Goal: Complete application form

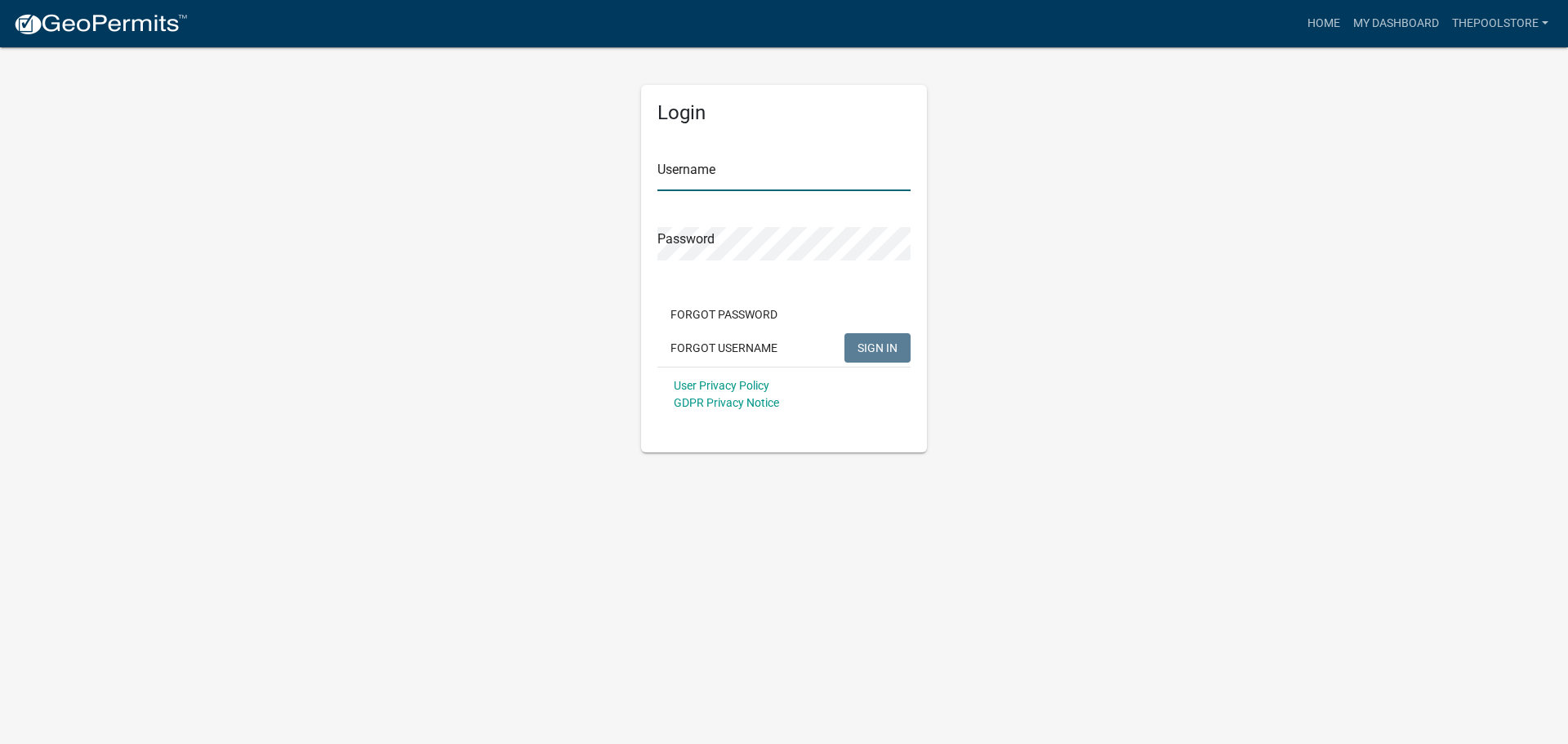
type input "thepoolstore"
click at [884, 348] on span "SIGN IN" at bounding box center [878, 347] width 40 height 13
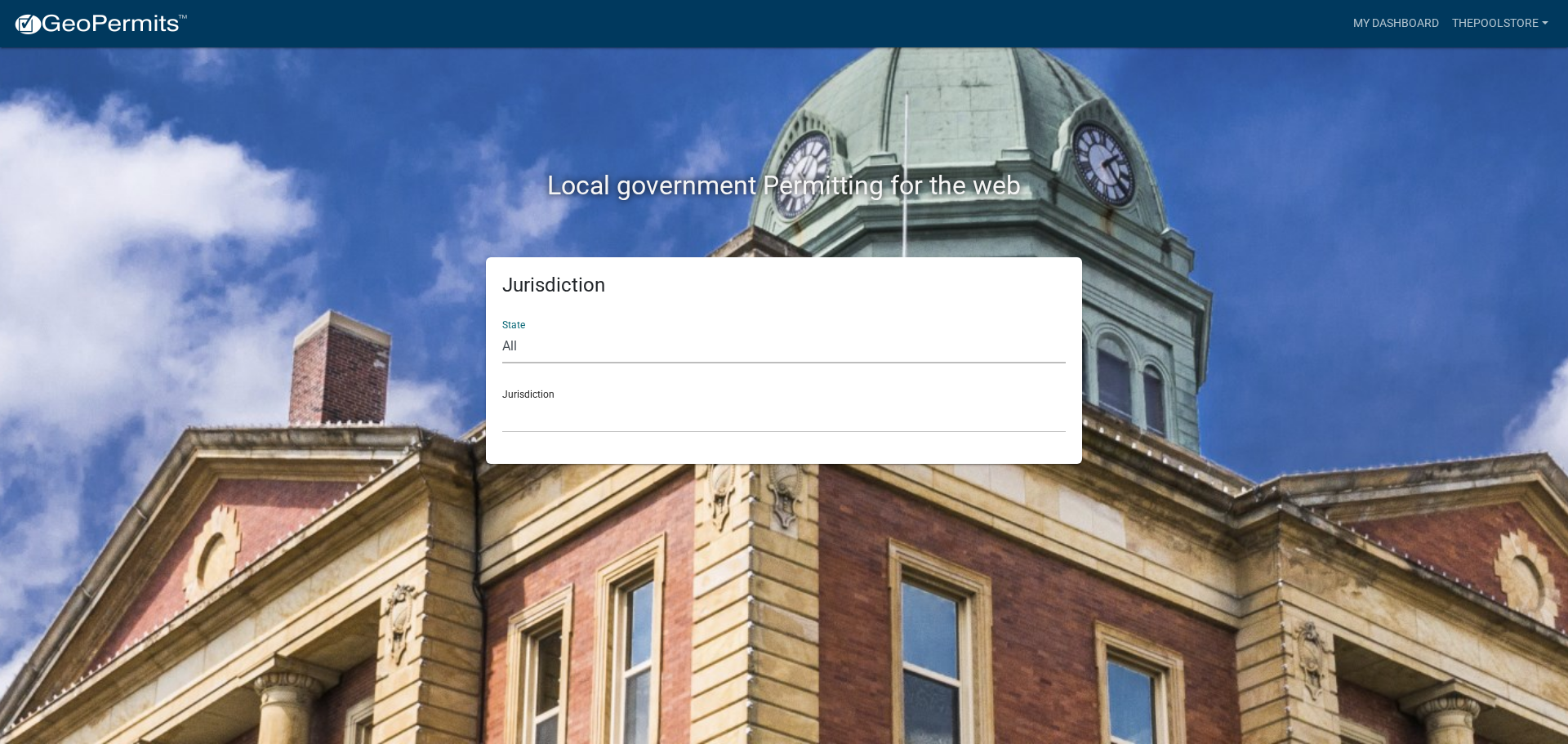
click at [551, 348] on select "All [US_STATE] [US_STATE] [US_STATE] [US_STATE] [US_STATE] [US_STATE] [US_STATE…" at bounding box center [784, 347] width 564 height 34
select select "[US_STATE]"
click at [502, 330] on select "All [US_STATE] [US_STATE] [US_STATE] [US_STATE] [US_STATE] [US_STATE] [US_STATE…" at bounding box center [784, 347] width 564 height 34
click at [1419, 20] on link "My Dashboard" at bounding box center [1396, 24] width 99 height 31
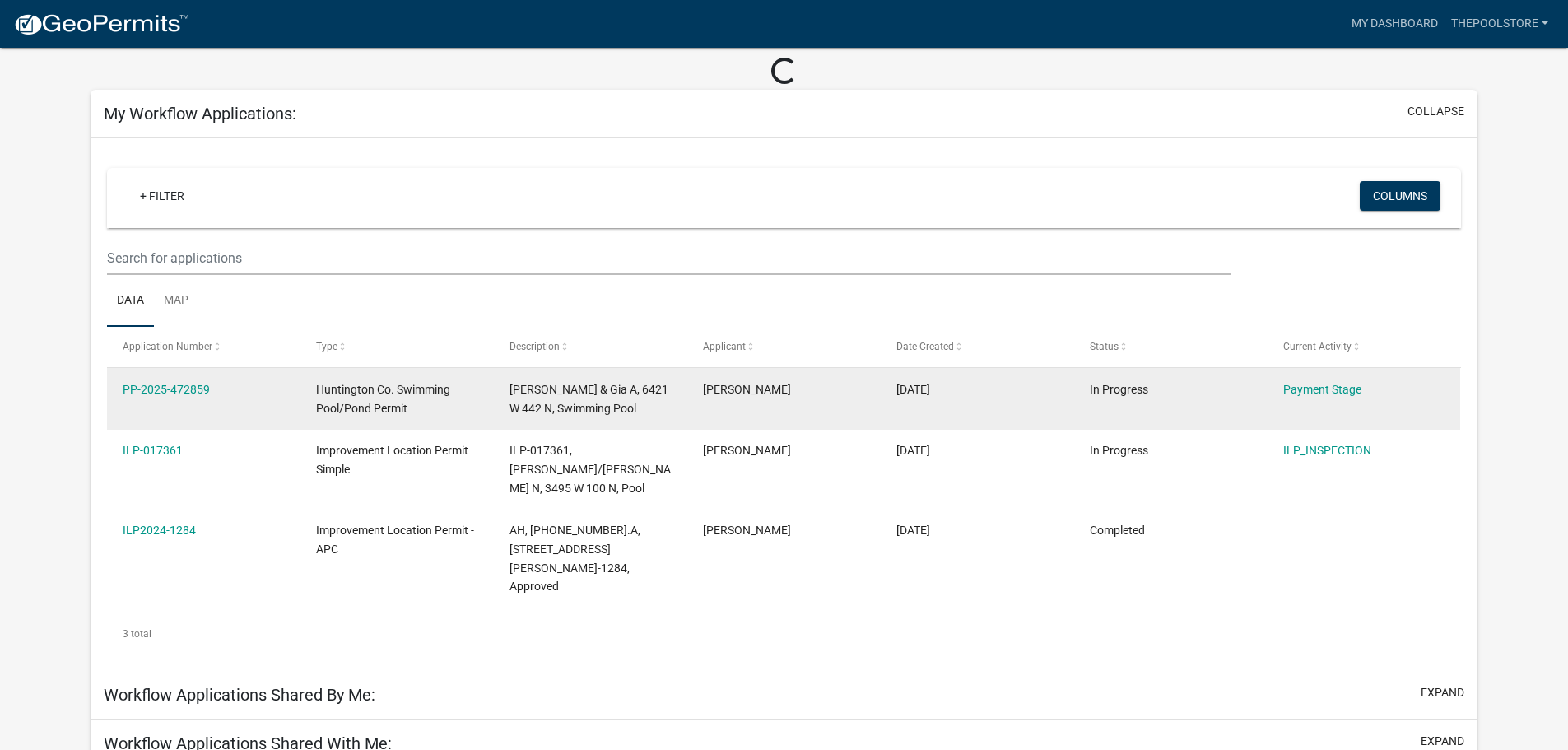
scroll to position [165, 0]
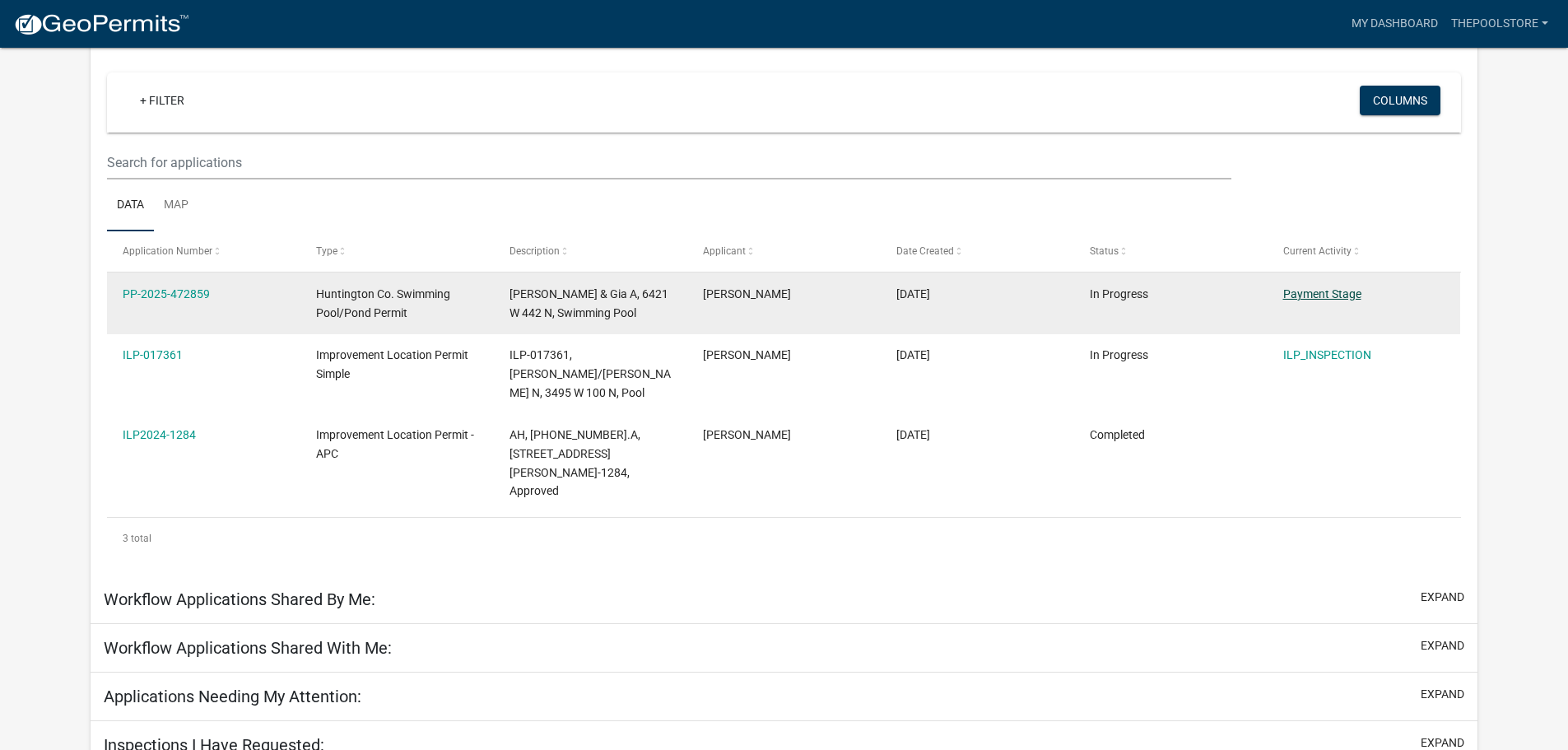
click at [1337, 292] on link "Payment Stage" at bounding box center [1322, 294] width 78 height 13
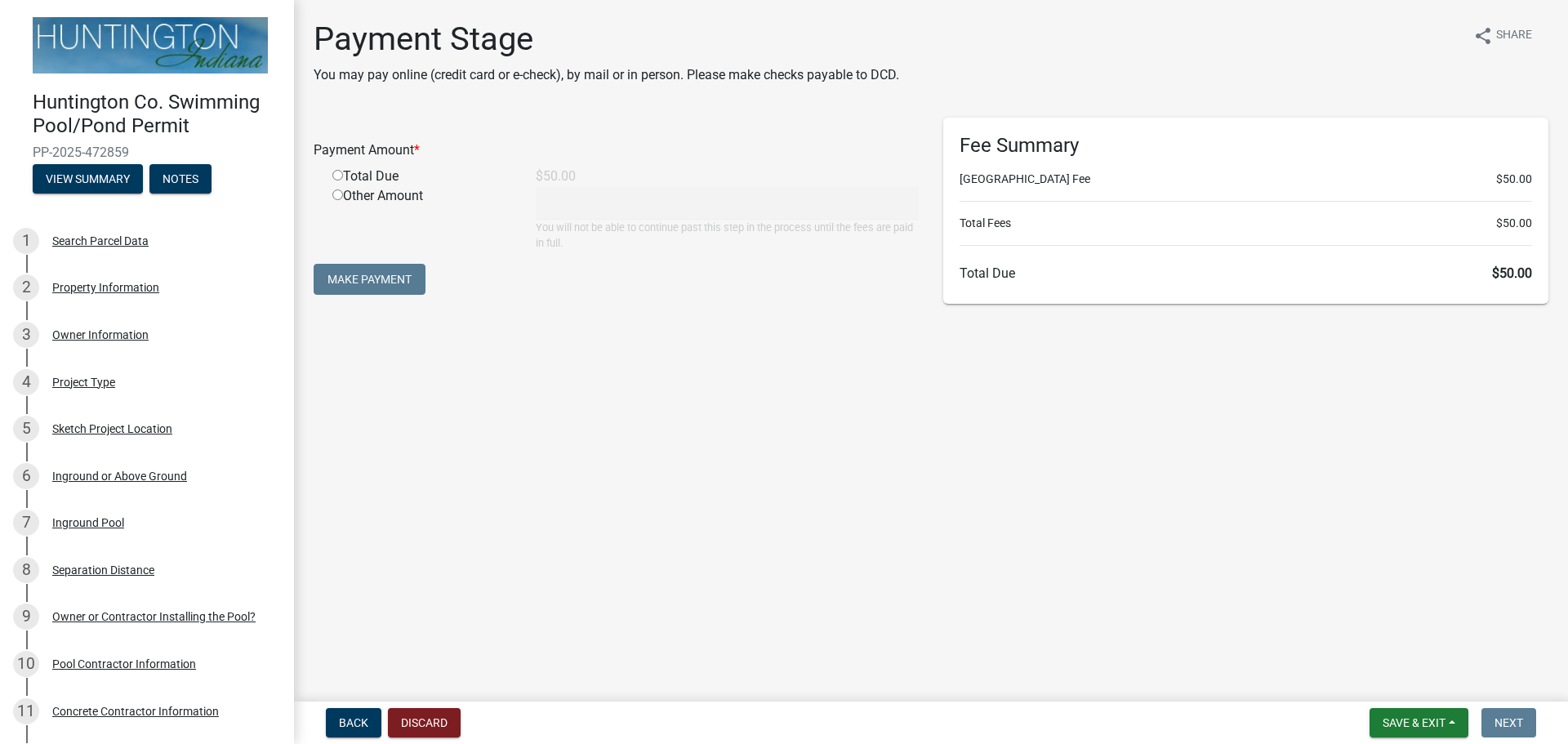
click at [337, 178] on input "radio" at bounding box center [338, 175] width 11 height 11
radio input "true"
type input "50"
click at [372, 276] on button "Make Payment" at bounding box center [370, 279] width 112 height 31
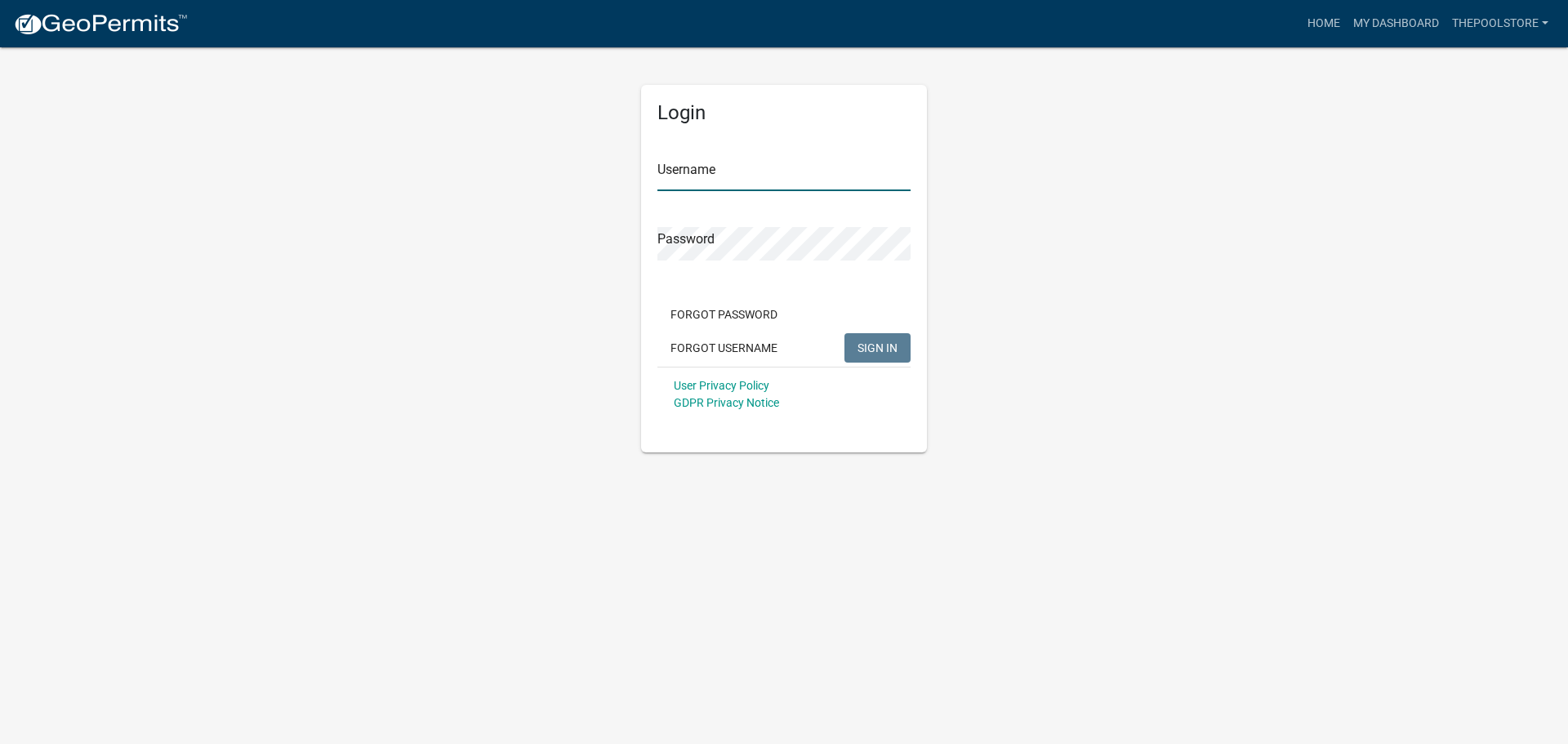
type input "thepoolstore"
click at [862, 347] on span "SIGN IN" at bounding box center [878, 347] width 40 height 13
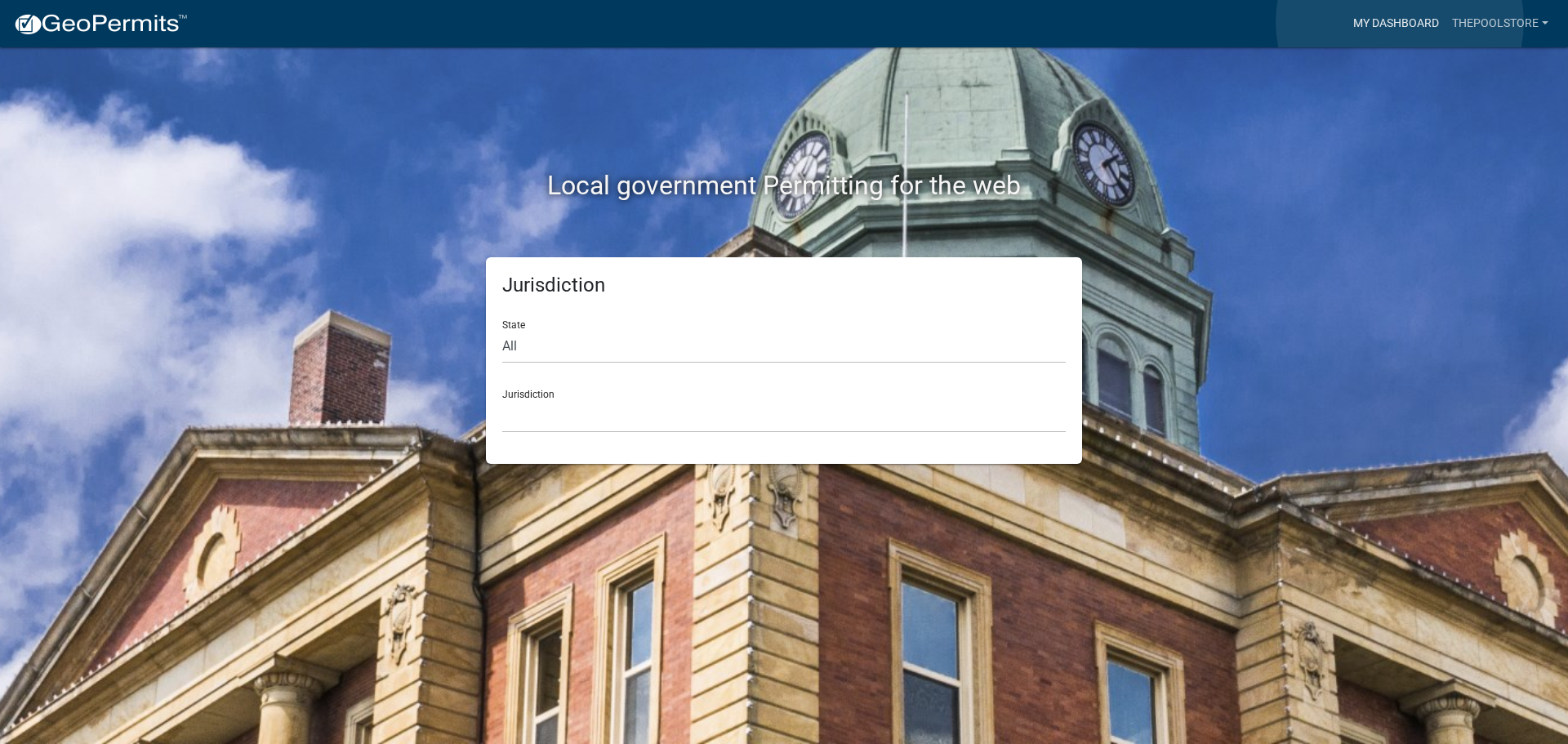
click at [1400, 22] on link "My Dashboard" at bounding box center [1396, 24] width 99 height 31
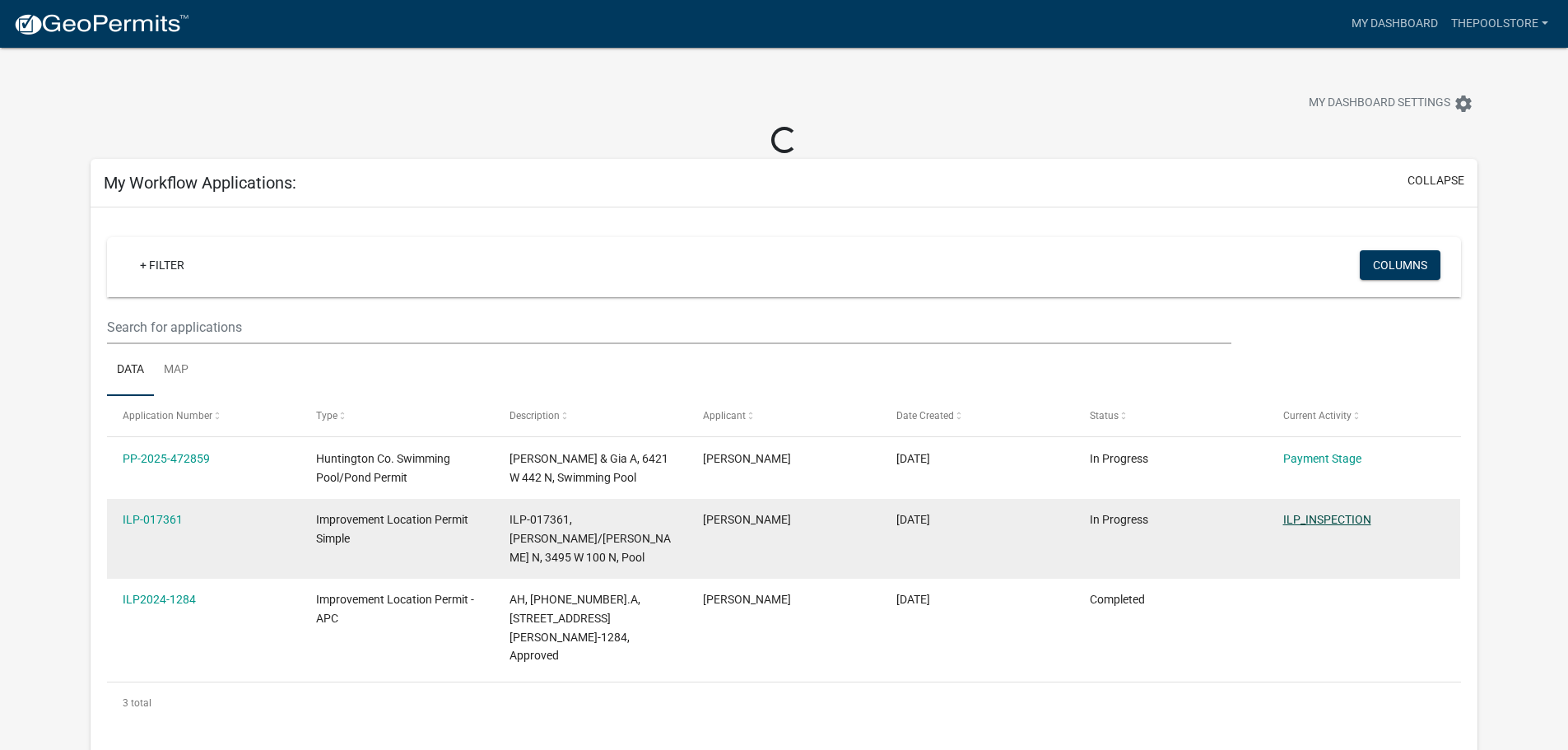
click at [1342, 517] on link "ILP_INSPECTION" at bounding box center [1327, 519] width 88 height 13
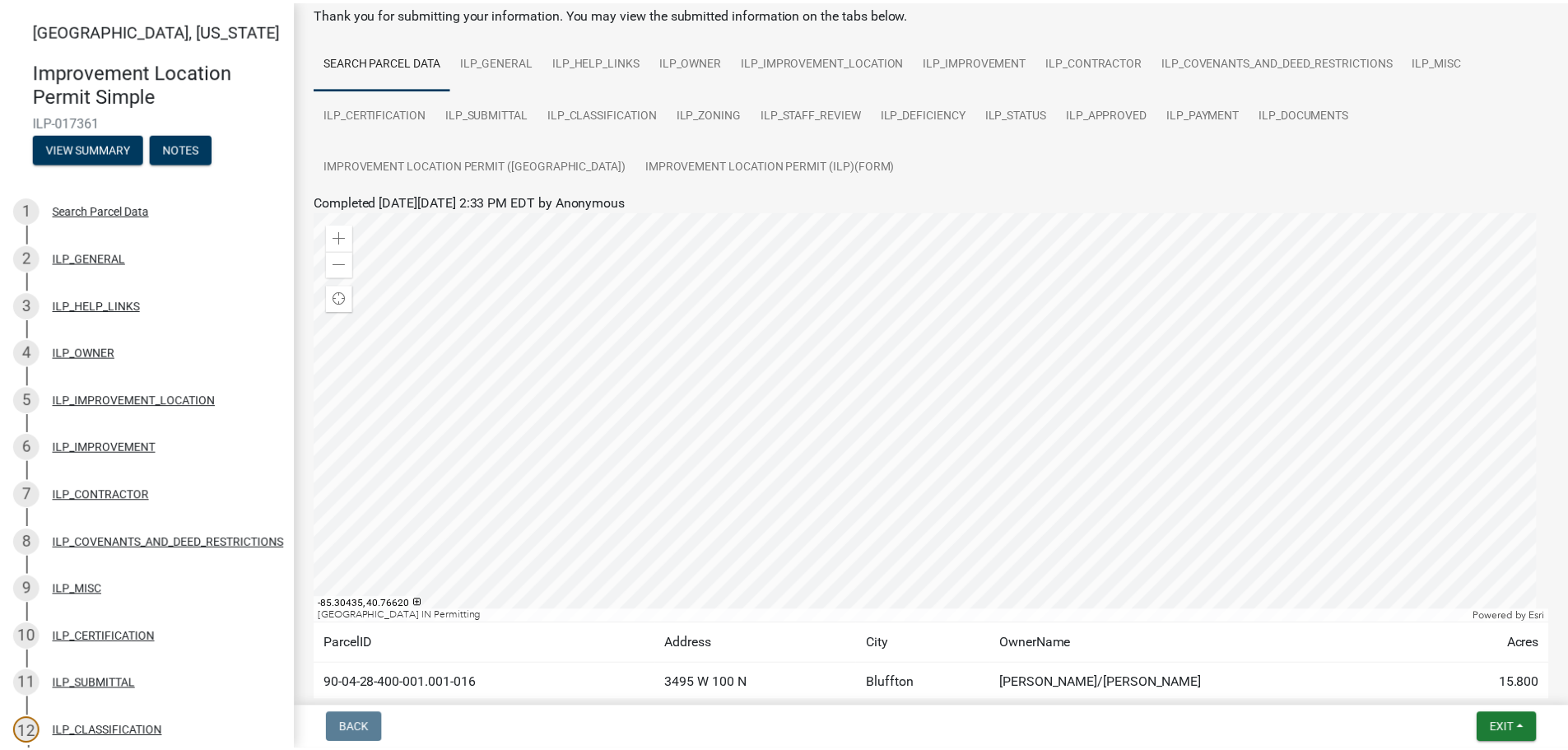
scroll to position [190, 0]
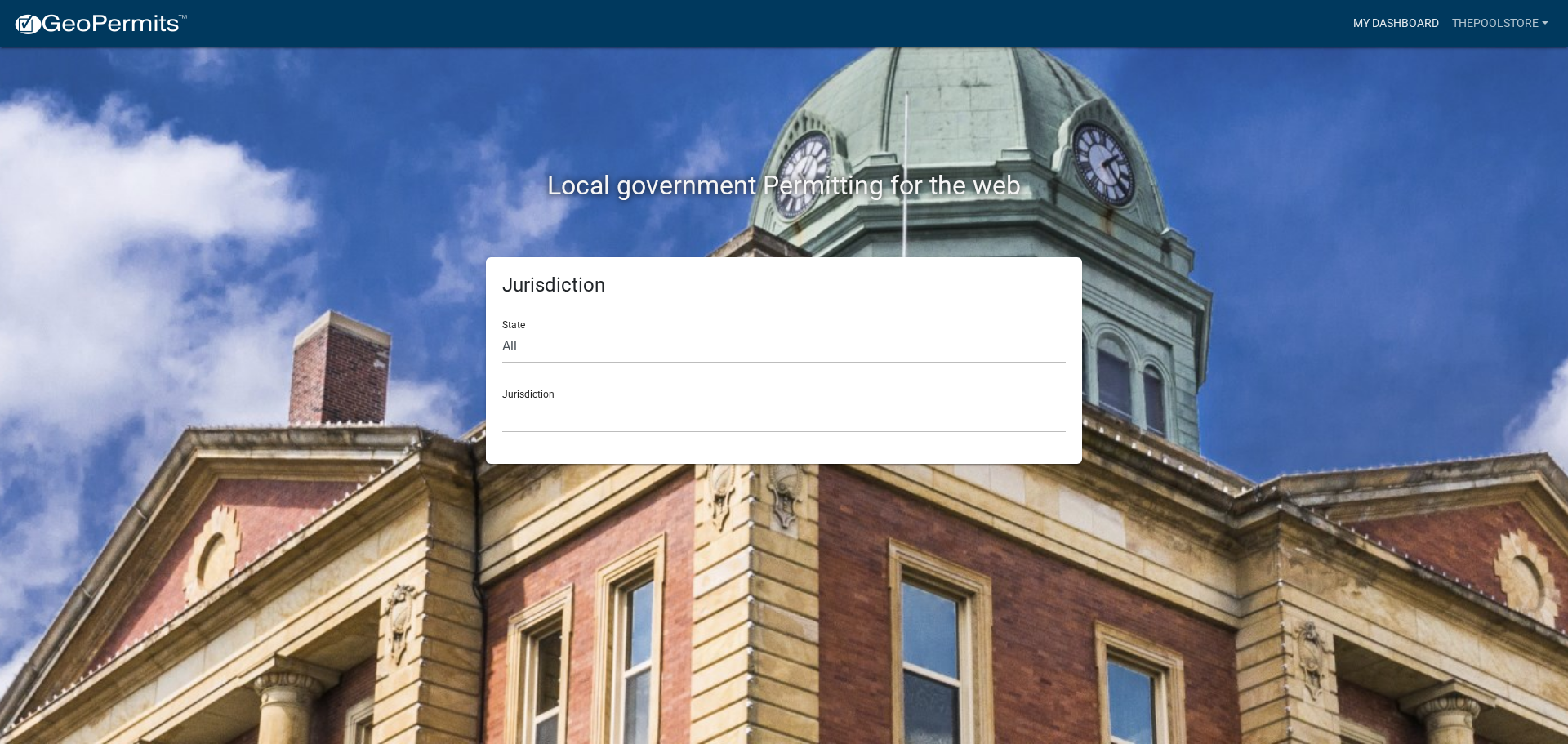
click at [1363, 21] on link "My Dashboard" at bounding box center [1396, 24] width 99 height 31
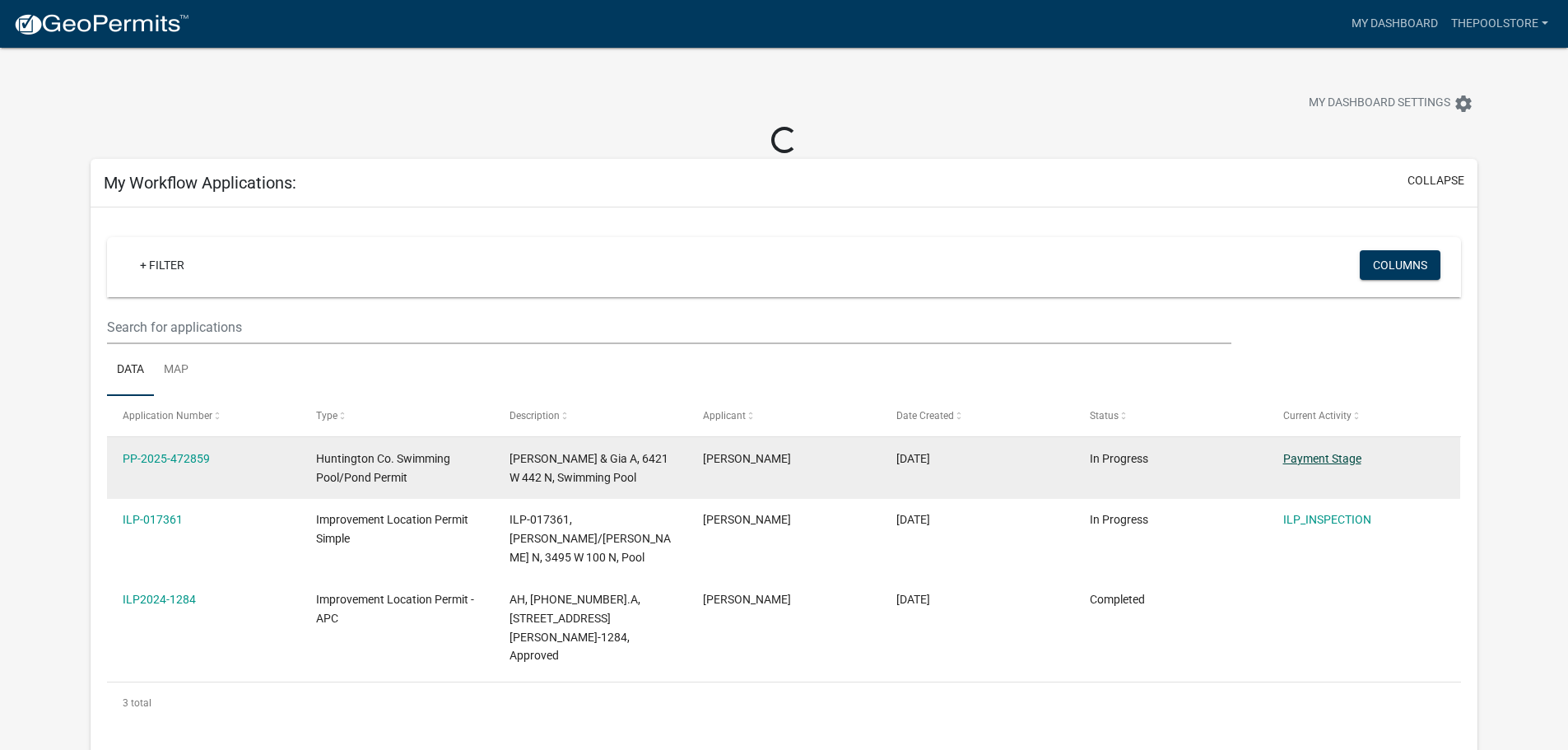
click at [1324, 457] on link "Payment Stage" at bounding box center [1322, 459] width 78 height 13
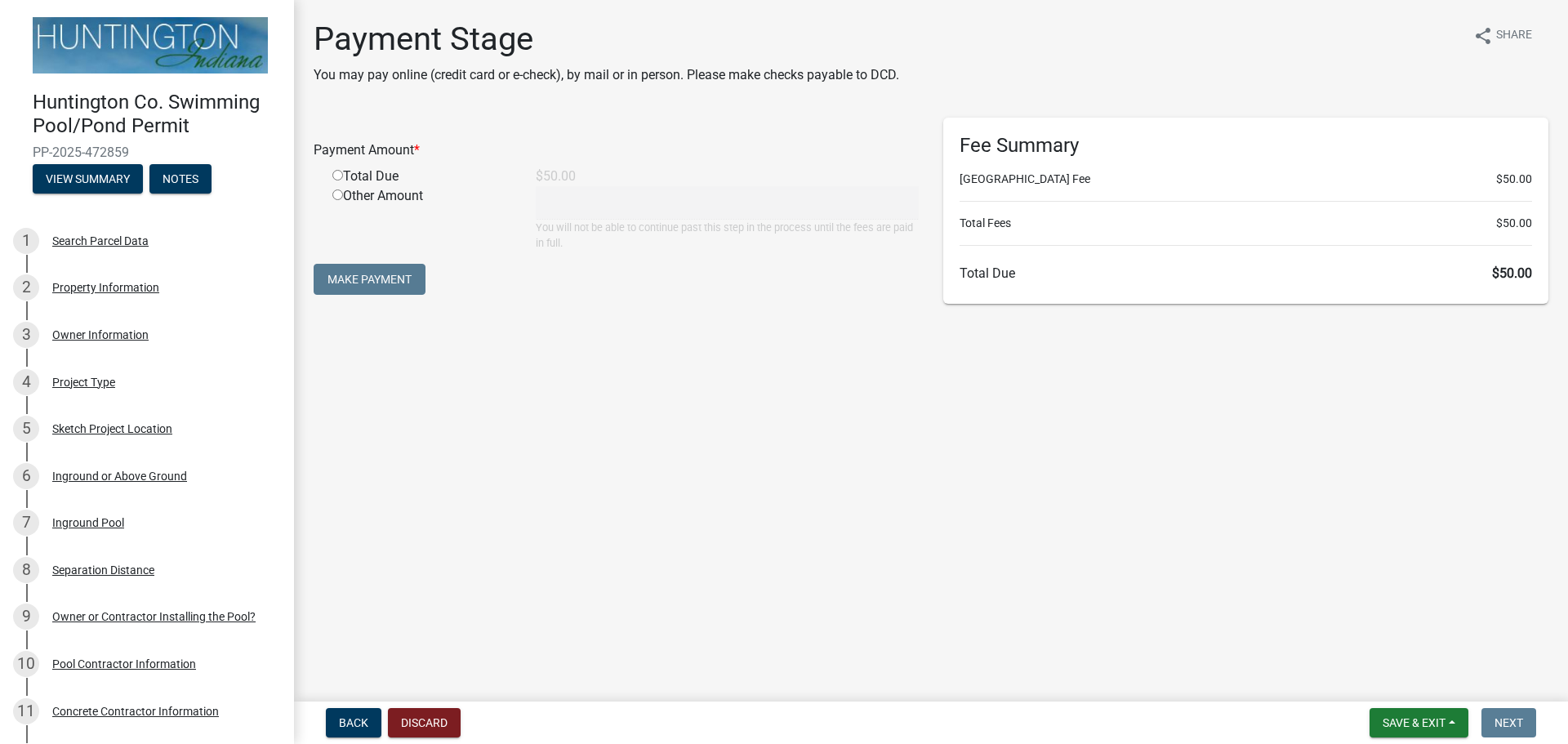
click at [342, 173] on input "radio" at bounding box center [338, 175] width 11 height 11
radio input "true"
type input "50"
click at [362, 277] on button "Make Payment" at bounding box center [370, 279] width 112 height 31
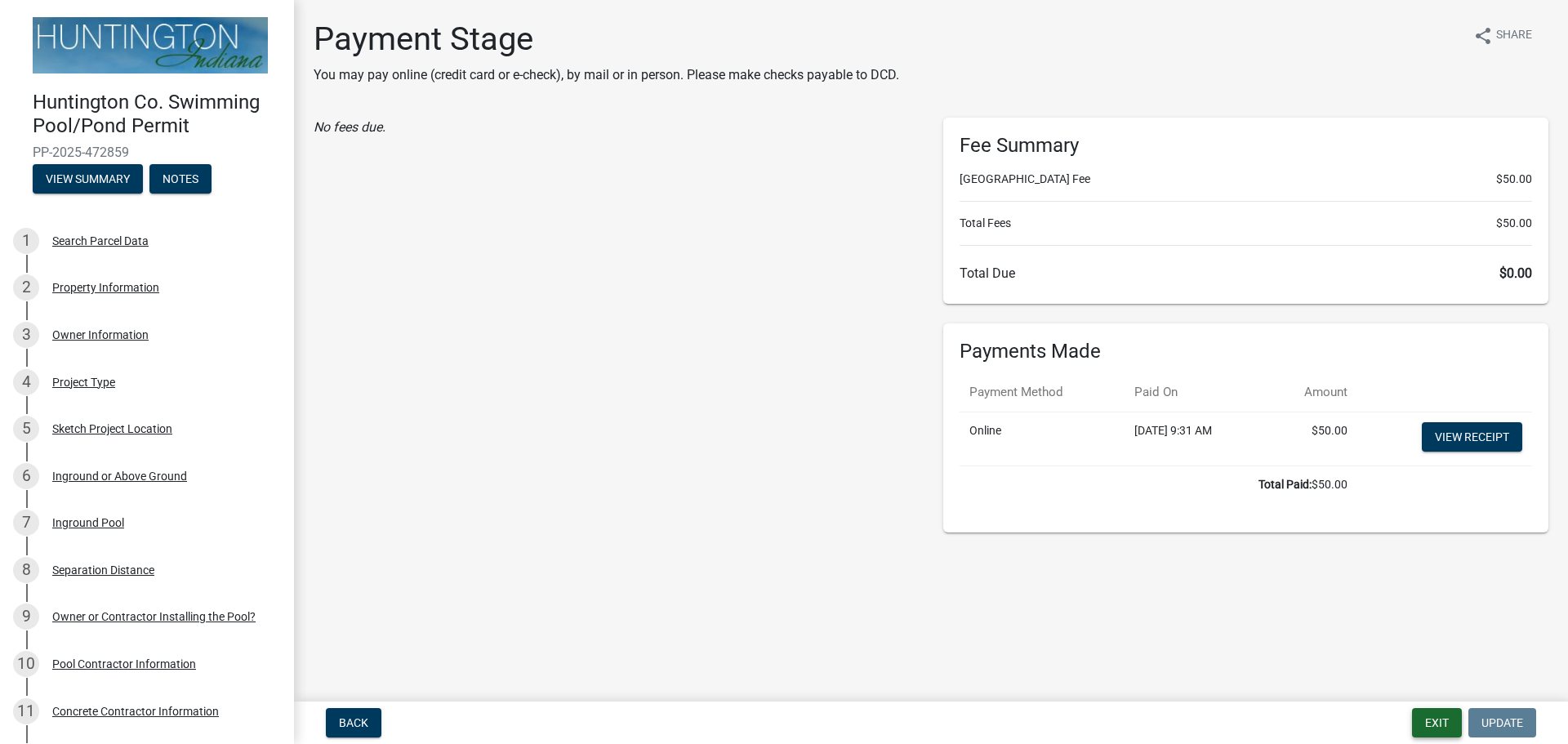
click at [1447, 715] on button "Exit" at bounding box center [1437, 723] width 50 height 30
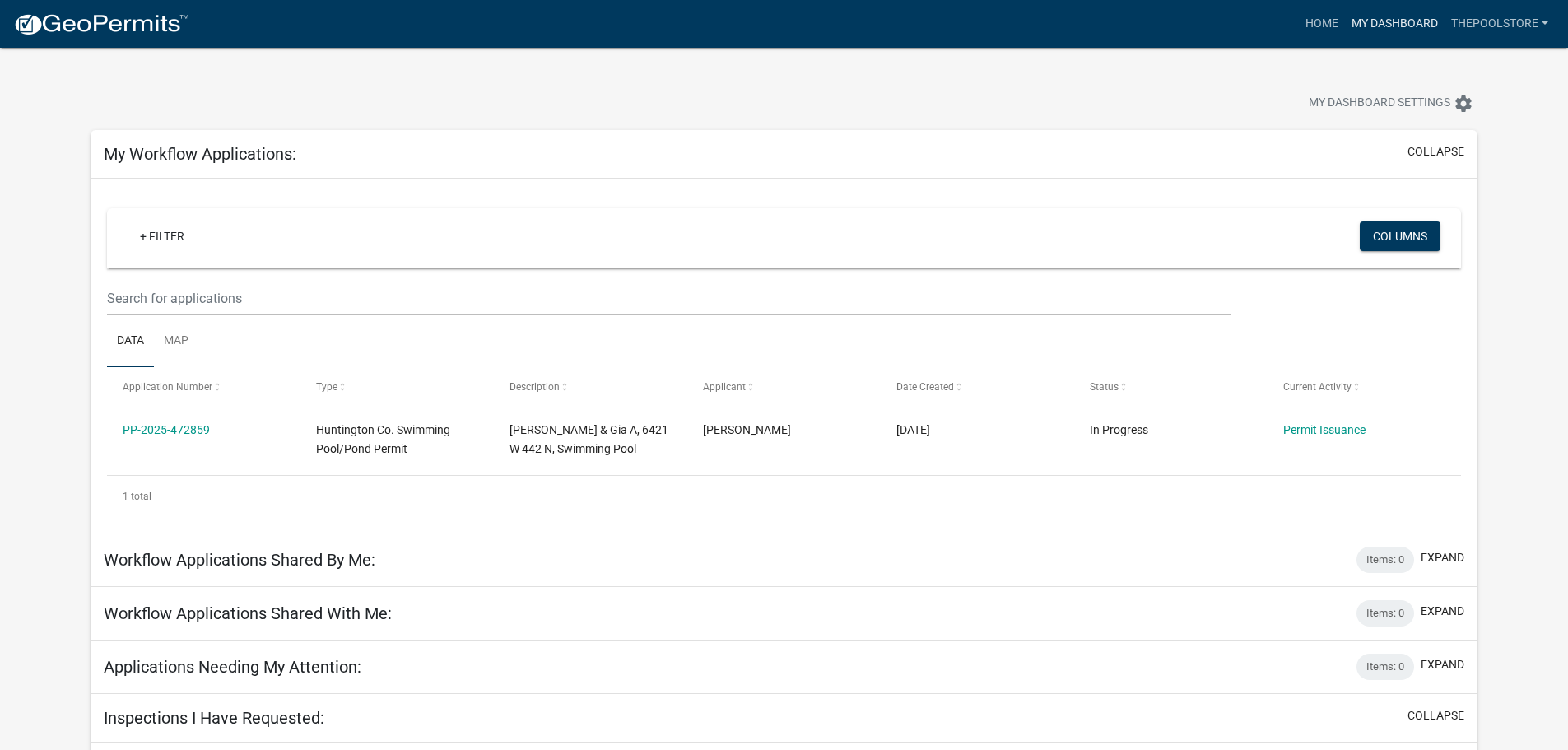
click at [1368, 26] on link "My Dashboard" at bounding box center [1395, 24] width 100 height 32
click at [1407, 24] on link "My Dashboard" at bounding box center [1395, 24] width 100 height 32
click at [1427, 155] on button "collapse" at bounding box center [1436, 151] width 57 height 17
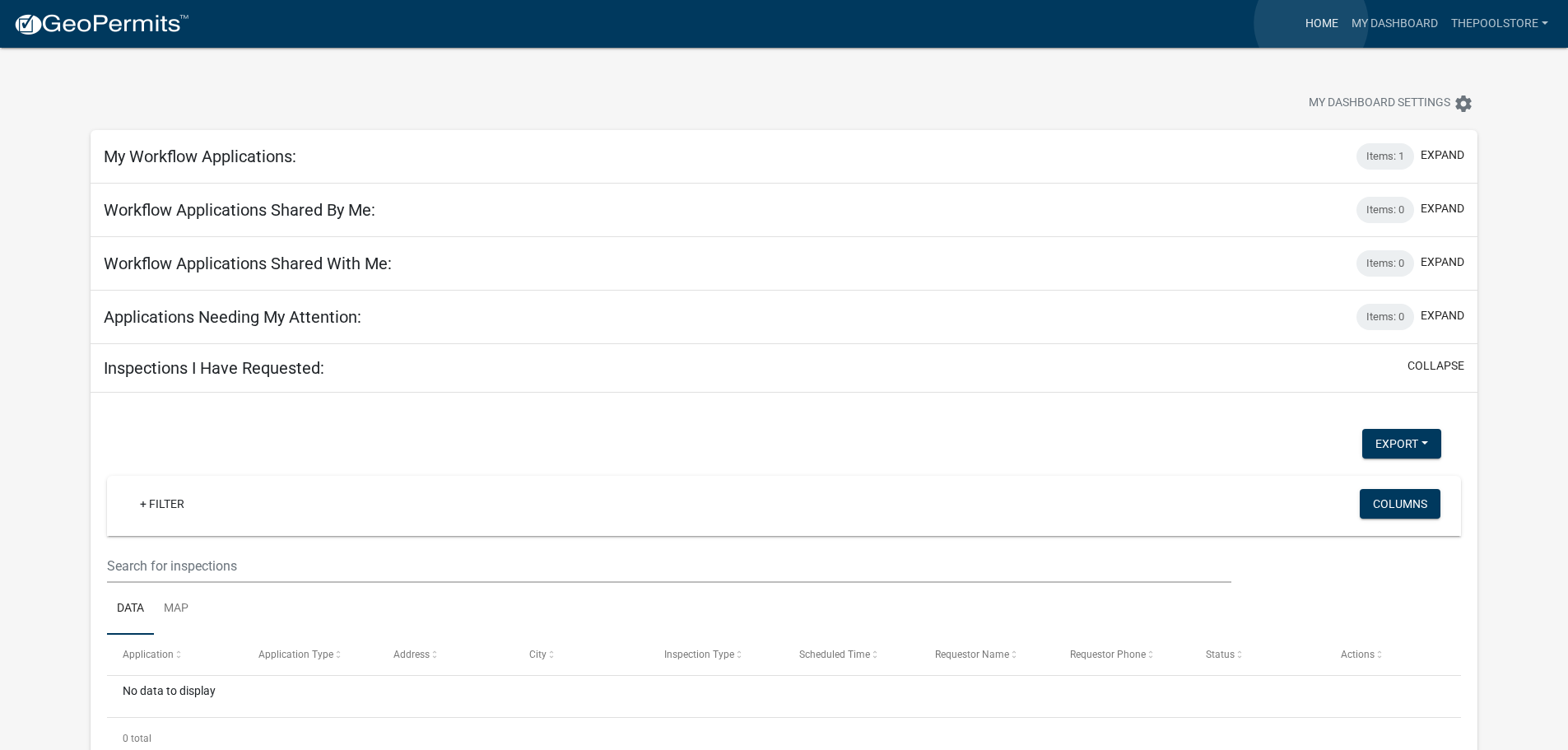
click at [1312, 23] on link "Home" at bounding box center [1322, 24] width 46 height 32
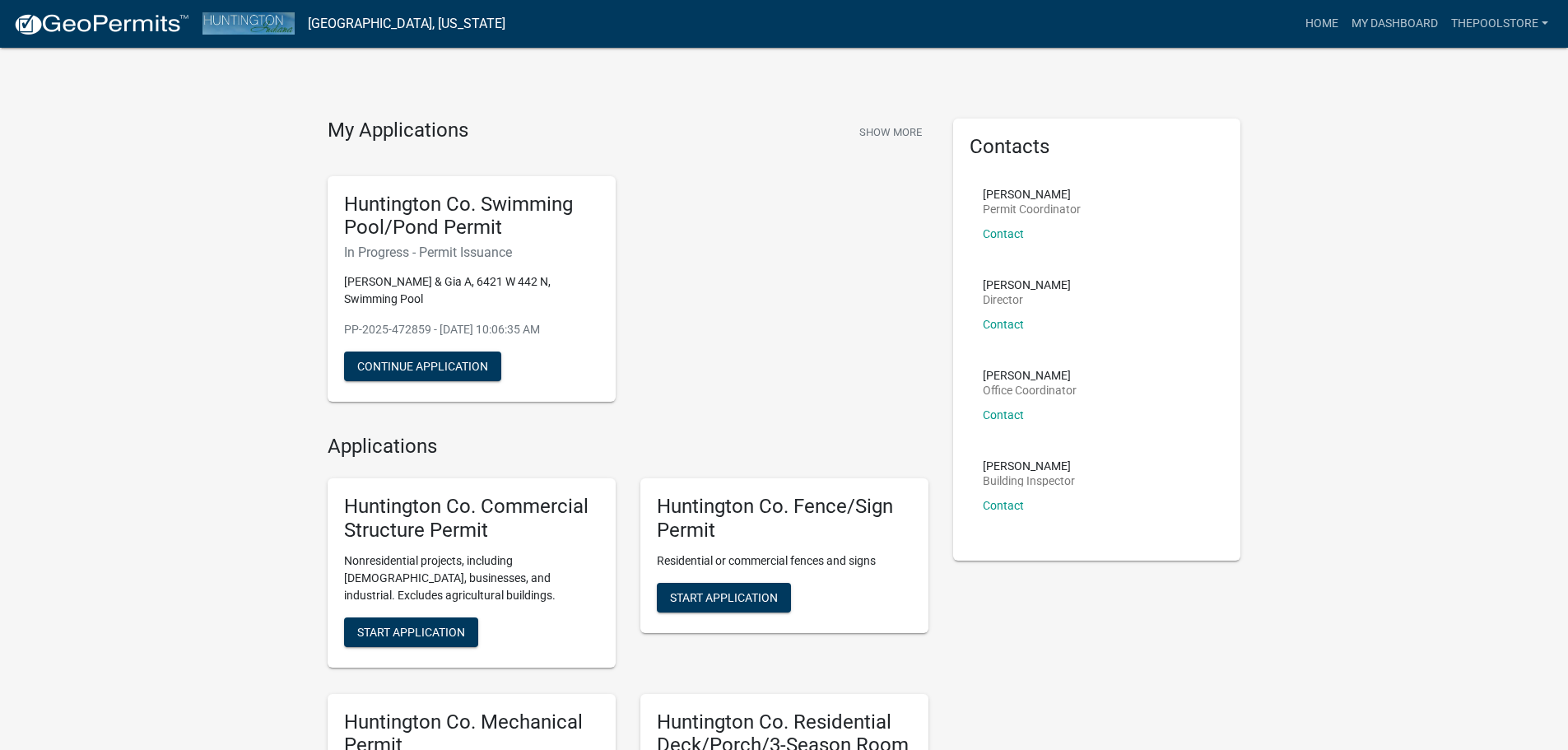
click at [98, 21] on img at bounding box center [102, 25] width 176 height 25
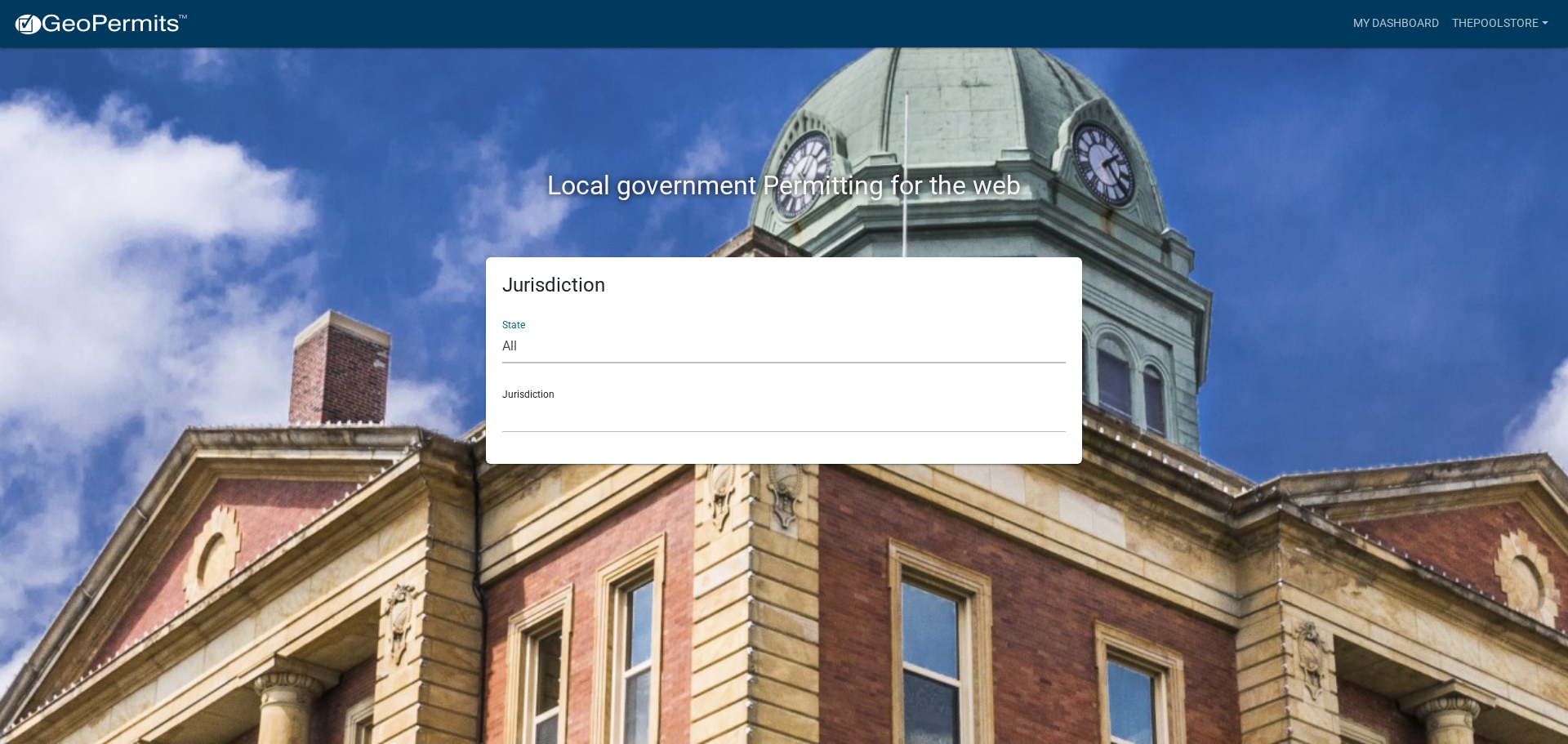
click at [556, 341] on select "All [US_STATE] [US_STATE] [US_STATE] [US_STATE] [US_STATE] [US_STATE] [US_STATE…" at bounding box center [784, 347] width 564 height 34
select select "[US_STATE]"
click at [556, 340] on select "All [US_STATE] [US_STATE] [US_STATE] [US_STATE] [US_STATE] [US_STATE] [US_STATE…" at bounding box center [784, 347] width 564 height 34
click at [537, 419] on select "City of Charlestown, Indiana City of Jeffersonville, Indiana City of Logansport…" at bounding box center [784, 416] width 564 height 34
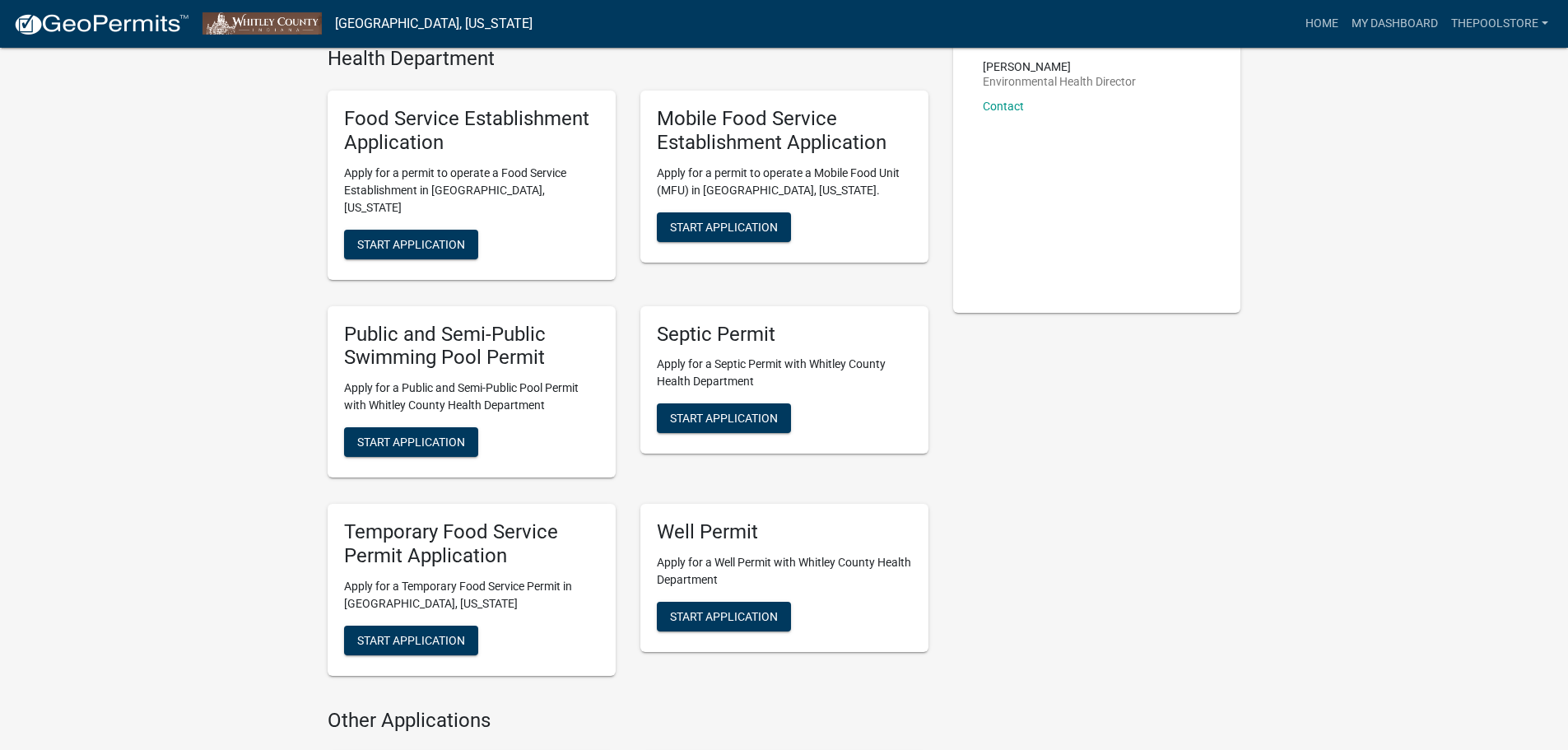
scroll to position [247, 0]
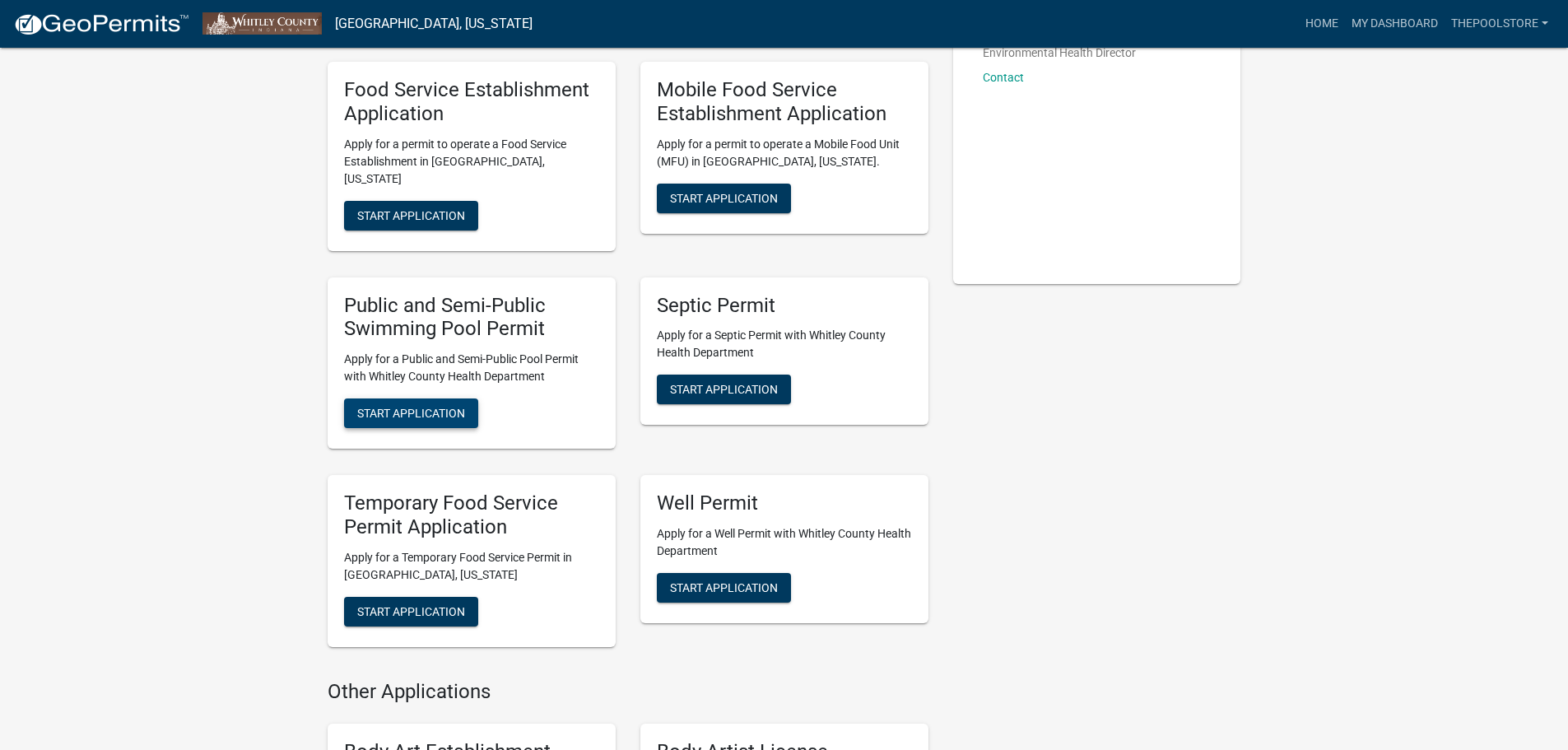
click at [428, 407] on span "Start Application" at bounding box center [411, 414] width 108 height 13
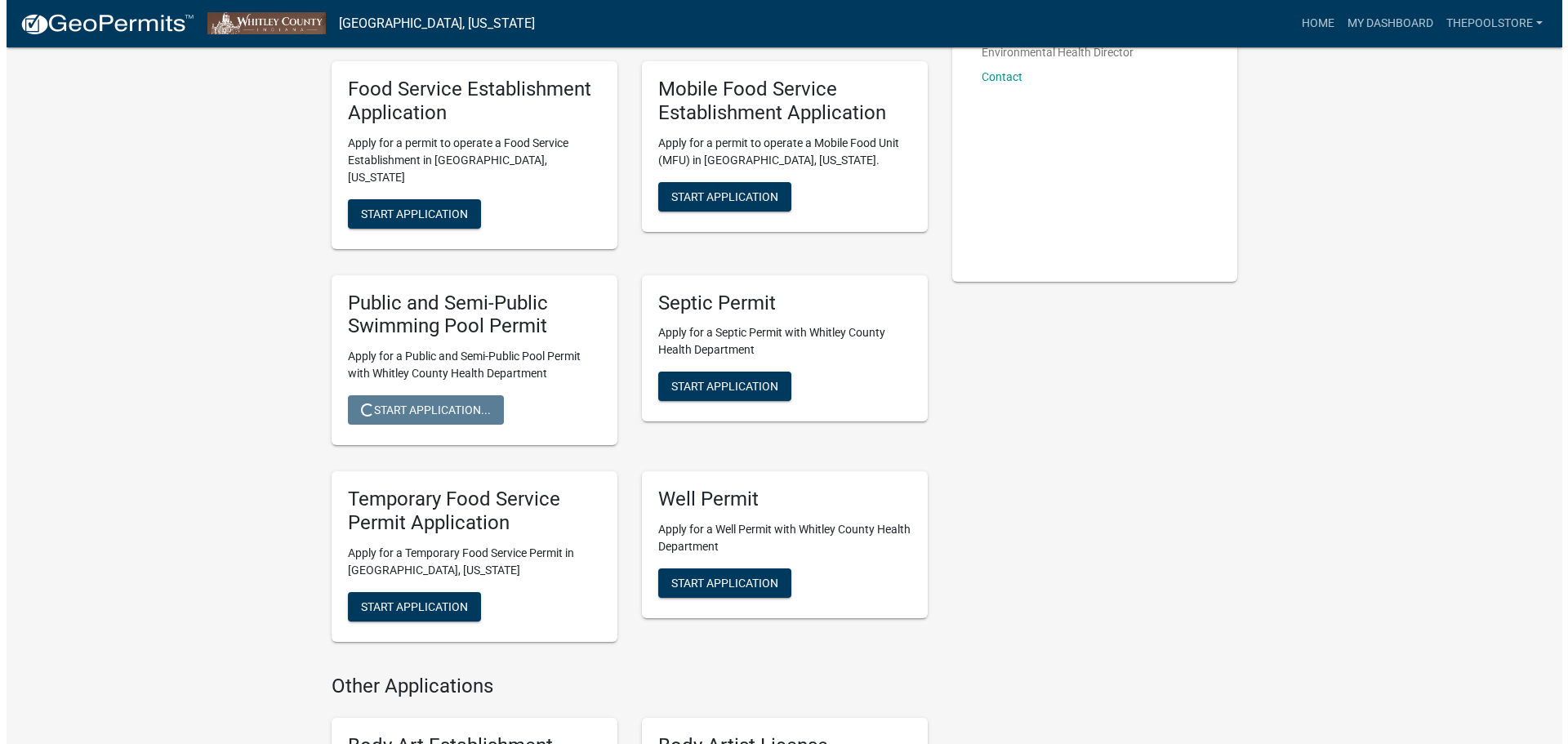
scroll to position [0, 0]
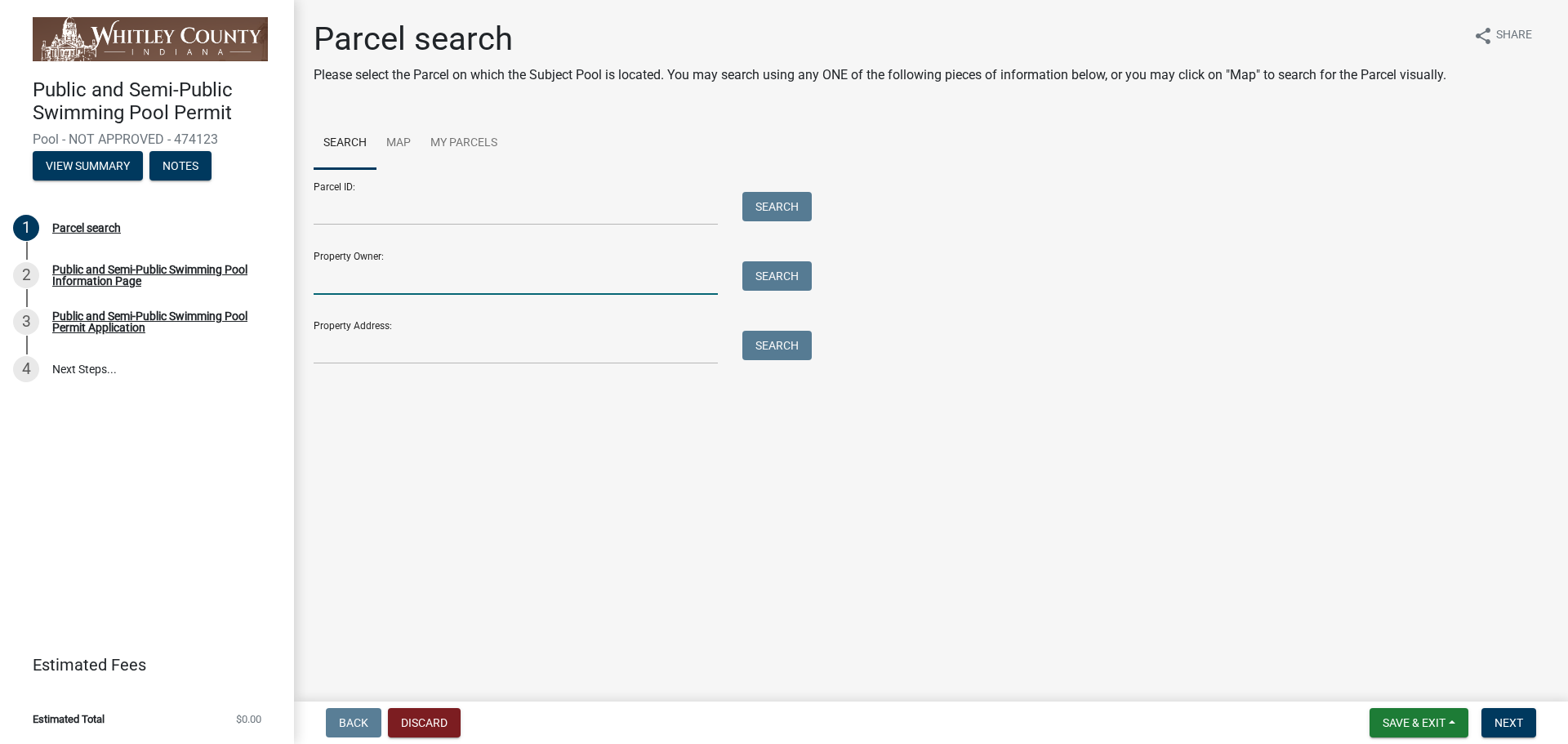
click at [372, 279] on input "Property Owner:" at bounding box center [516, 278] width 405 height 34
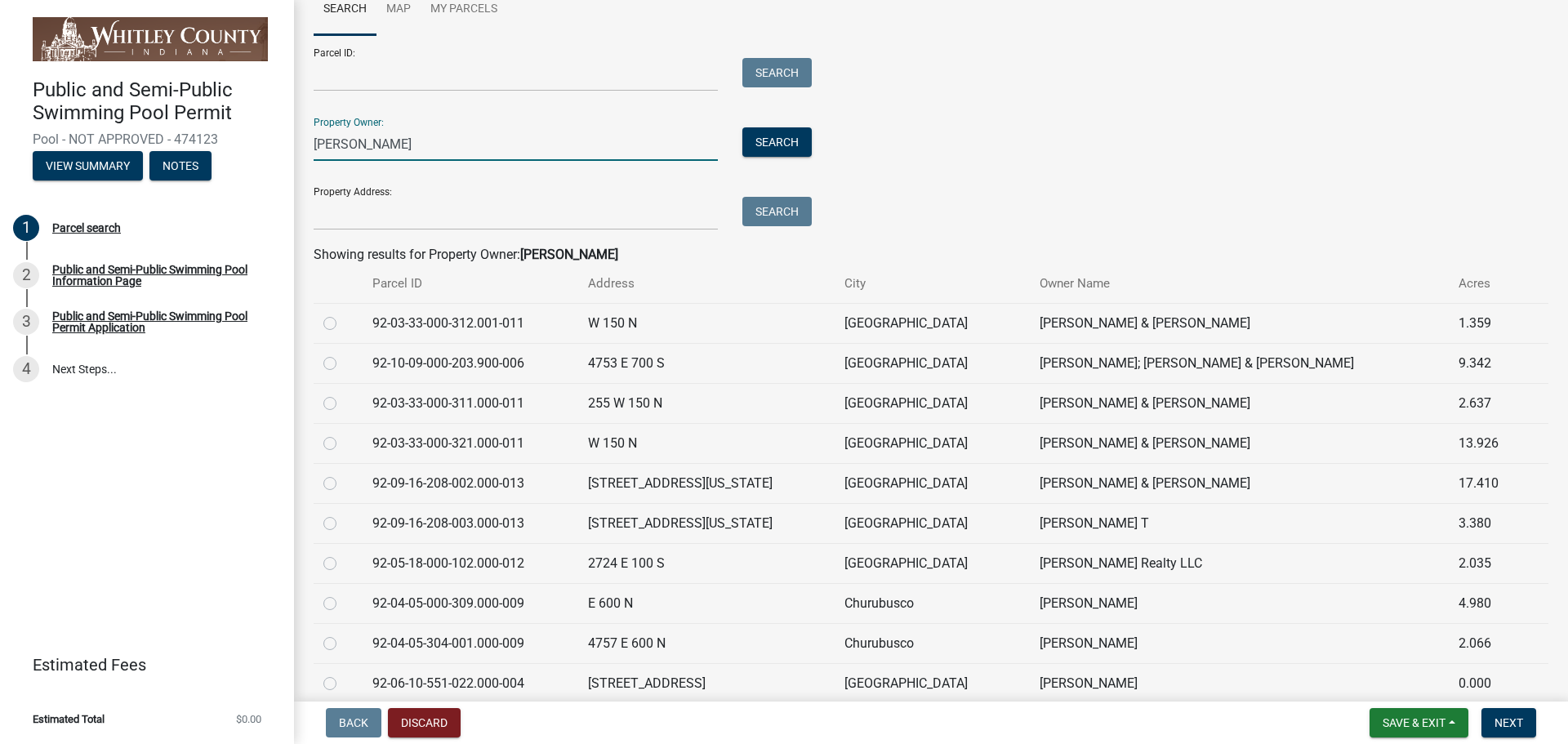
scroll to position [163, 0]
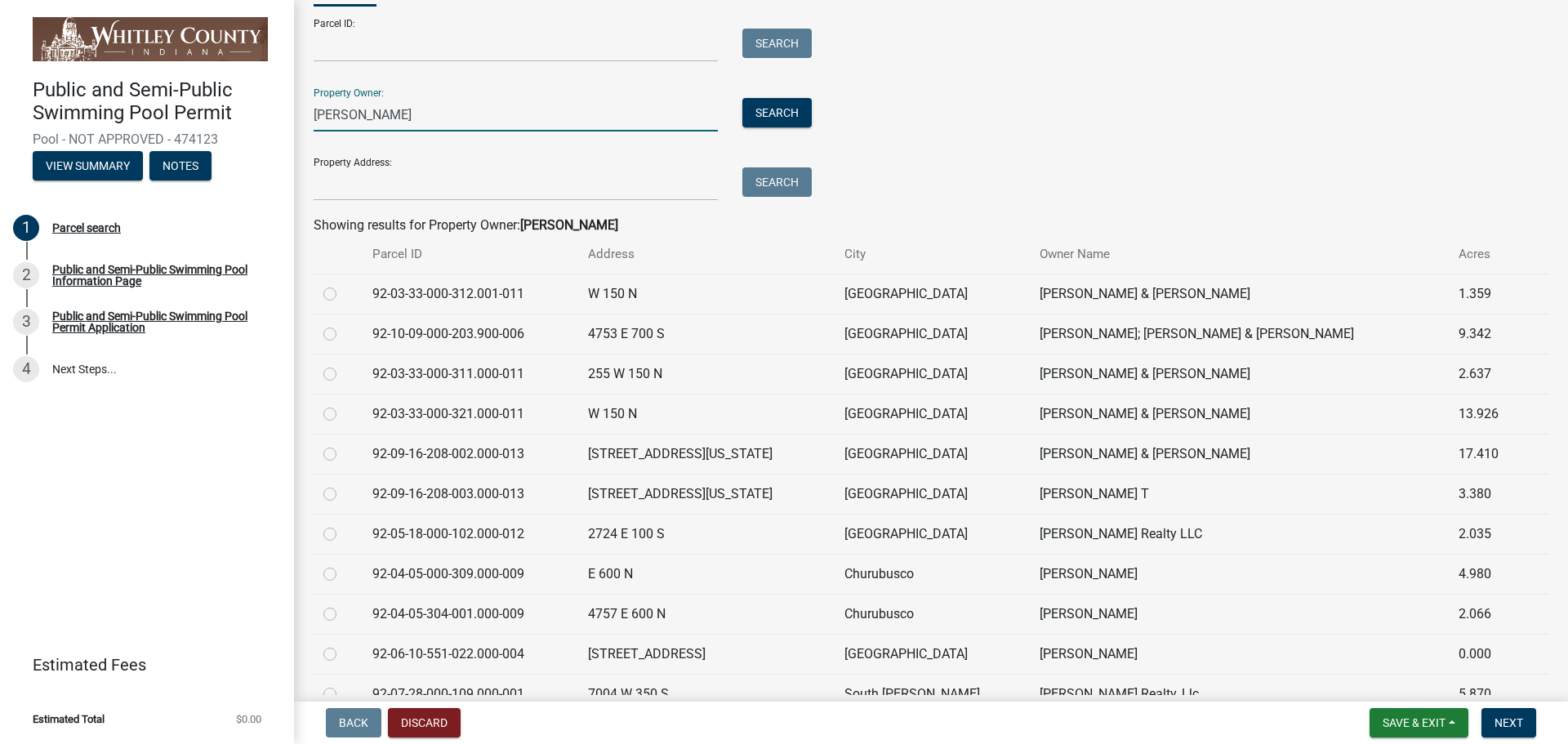
type input "wilcoxson"
click at [343, 444] on label at bounding box center [343, 444] width 0 height 0
click at [343, 455] on input "radio" at bounding box center [348, 449] width 11 height 11
radio input "true"
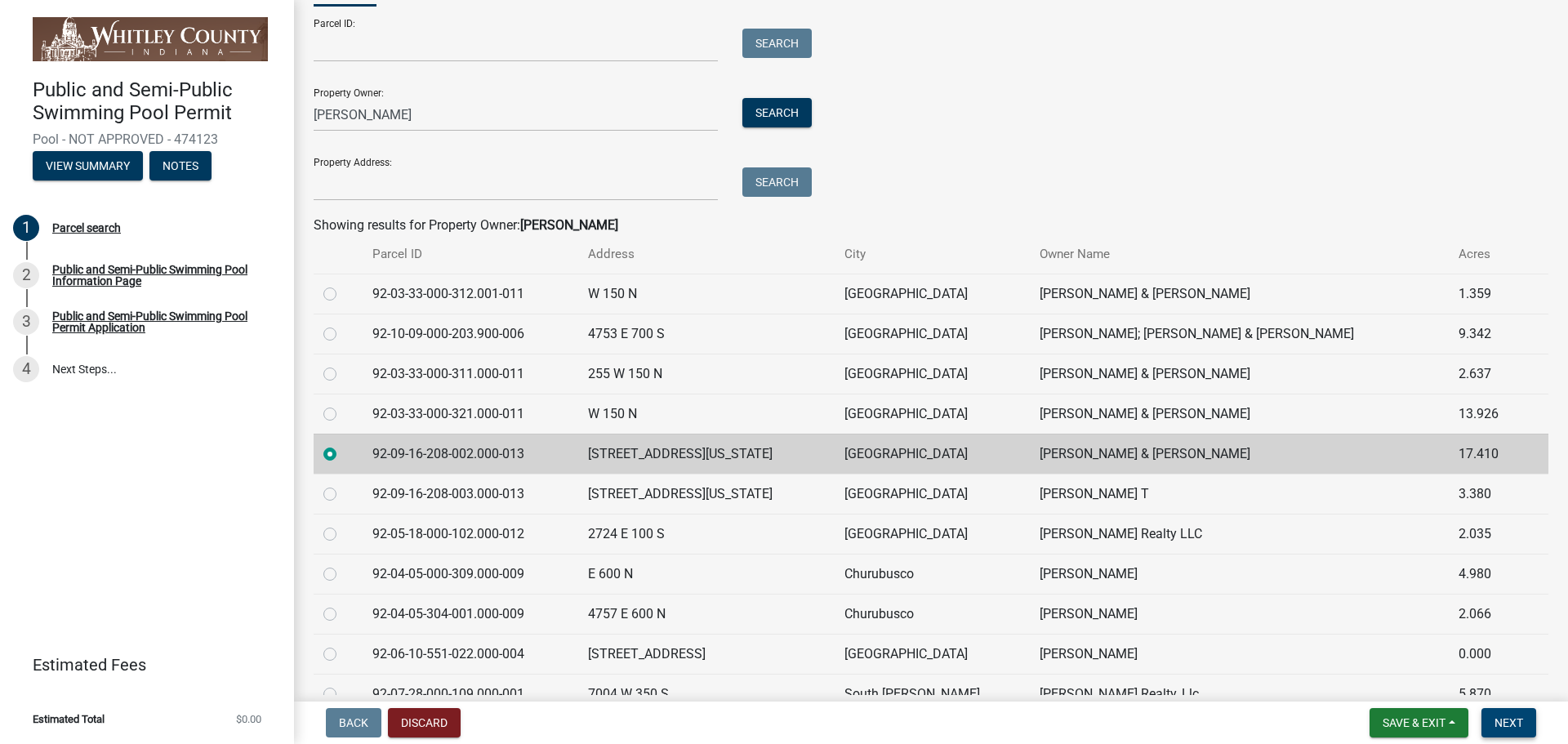
click at [1502, 719] on span "Next" at bounding box center [1509, 723] width 29 height 13
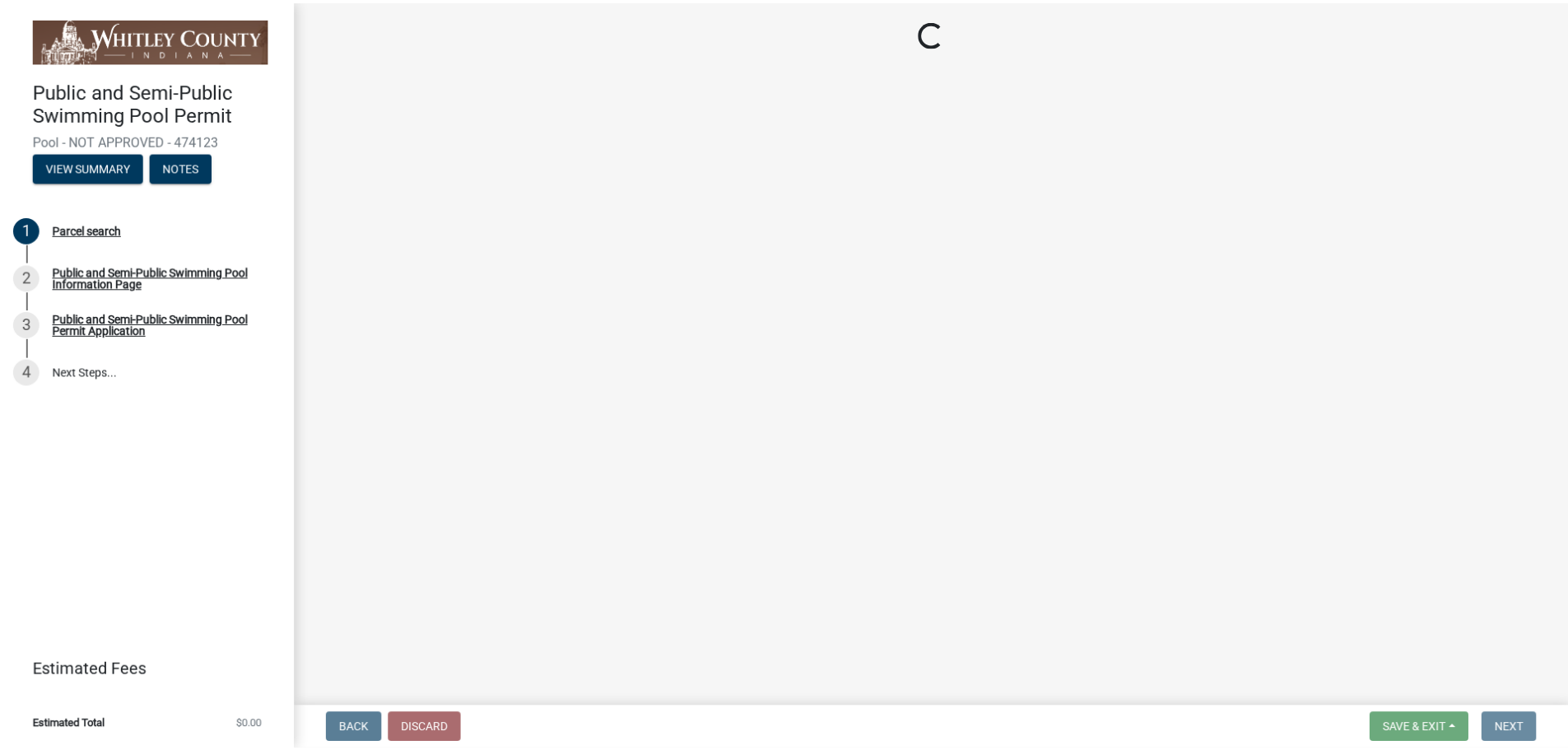
scroll to position [0, 0]
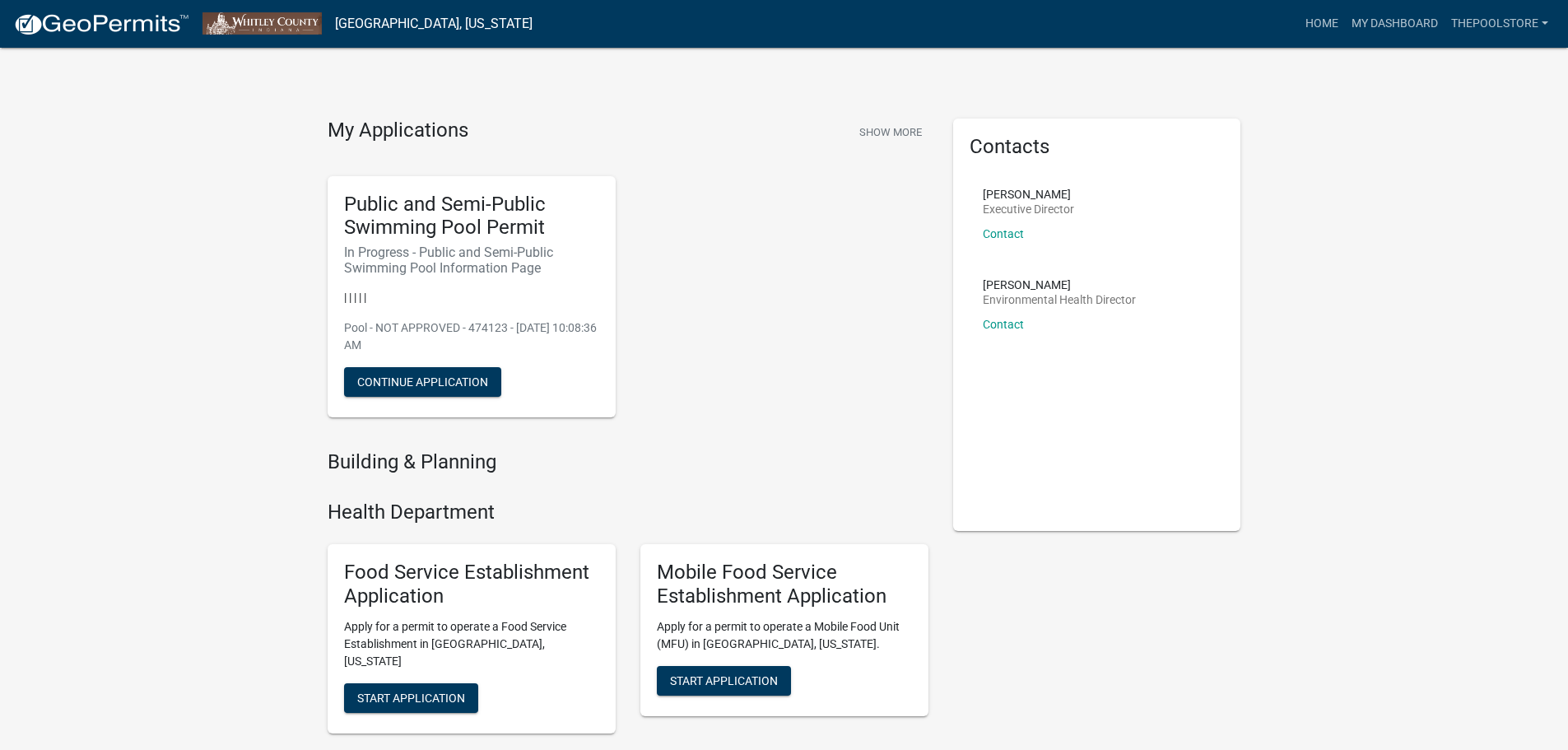
click at [456, 466] on h4 "Building & Planning" at bounding box center [628, 462] width 601 height 24
